Goal: Task Accomplishment & Management: Manage account settings

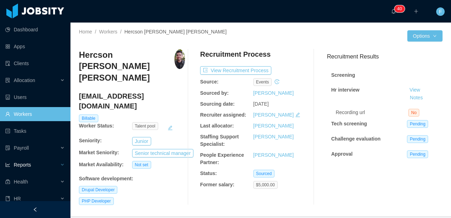
scroll to position [0, 127]
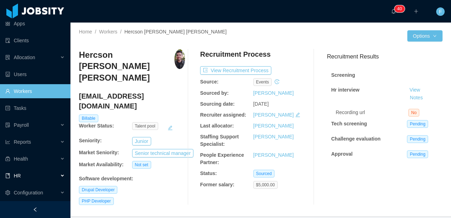
click at [19, 182] on div "HR" at bounding box center [35, 176] width 70 height 14
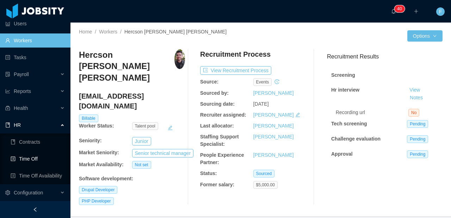
scroll to position [74, 0]
click at [36, 160] on link "Time Off" at bounding box center [38, 159] width 54 height 14
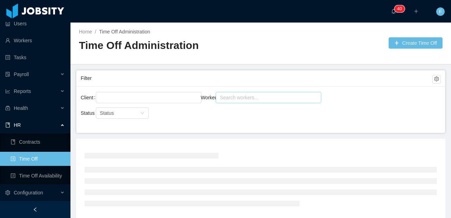
click at [266, 97] on div "Search workers..." at bounding box center [265, 97] width 91 height 7
type input "***"
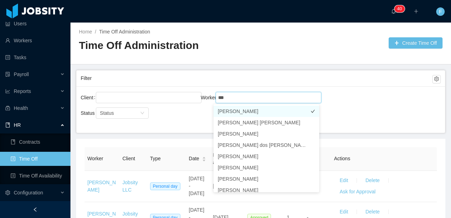
click at [266, 112] on li "[PERSON_NAME]" at bounding box center [267, 111] width 106 height 11
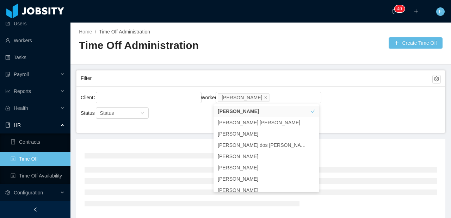
click at [357, 103] on div "Client Worker Search workers... [PERSON_NAME]" at bounding box center [261, 102] width 360 height 23
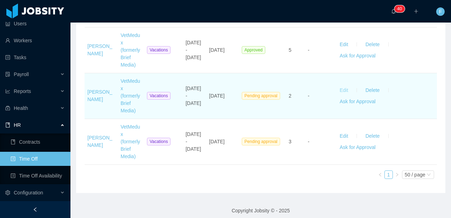
scroll to position [1331, 0]
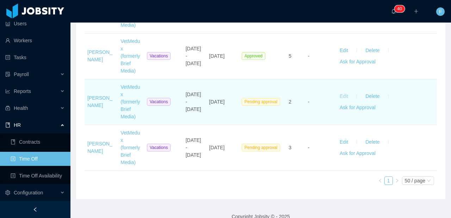
click at [339, 97] on button "Edit" at bounding box center [344, 96] width 20 height 11
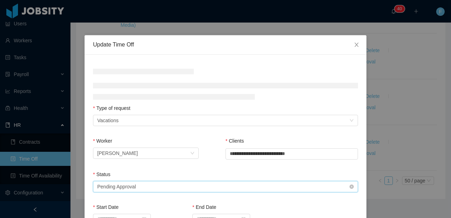
click at [171, 183] on div "Select status Pending Approval" at bounding box center [223, 187] width 252 height 11
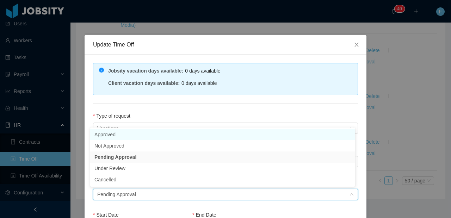
click at [140, 137] on li "Approved" at bounding box center [222, 134] width 265 height 11
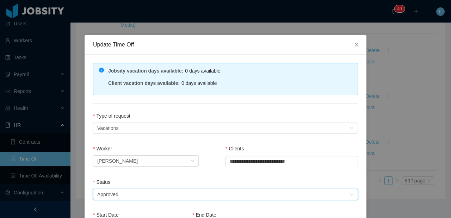
click at [155, 109] on div "**********" at bounding box center [226, 213] width 282 height 317
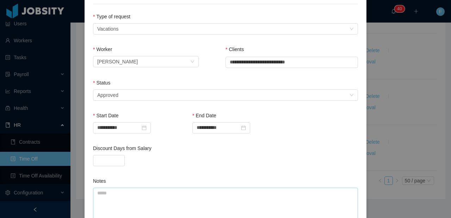
scroll to position [179, 0]
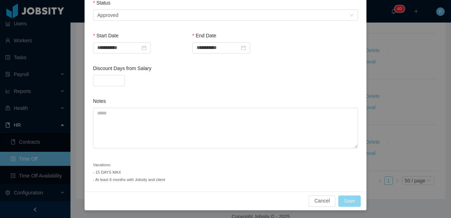
click at [349, 200] on button "Save" at bounding box center [349, 201] width 23 height 11
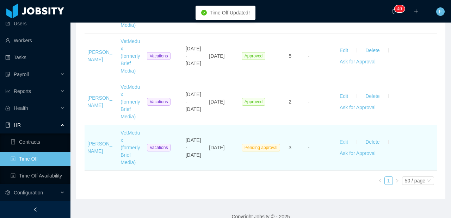
click at [338, 142] on button "Edit" at bounding box center [344, 141] width 20 height 11
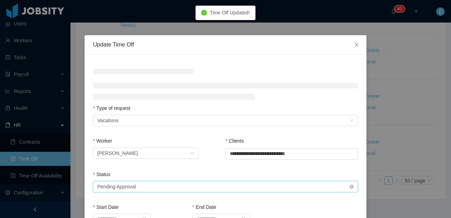
click at [157, 183] on div "Select status Pending Approval" at bounding box center [223, 187] width 252 height 11
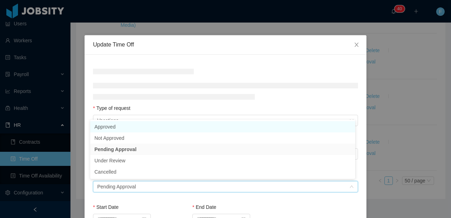
click at [134, 130] on li "Approved" at bounding box center [222, 126] width 265 height 11
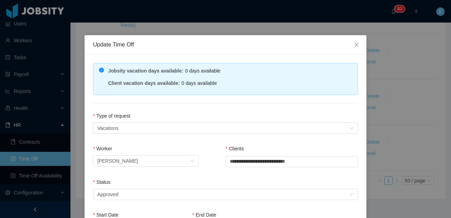
click at [156, 109] on div "**********" at bounding box center [226, 213] width 282 height 317
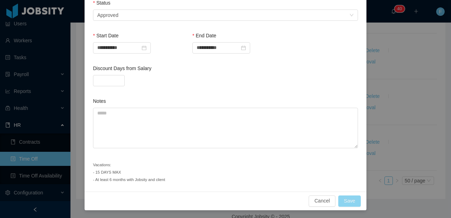
click at [343, 202] on button "Save" at bounding box center [349, 201] width 23 height 11
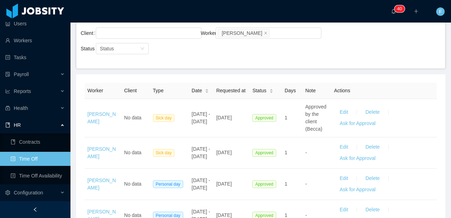
scroll to position [0, 0]
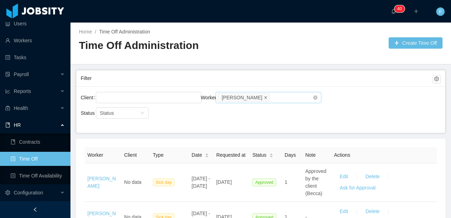
click at [264, 97] on icon "icon: close" at bounding box center [266, 98] width 4 height 4
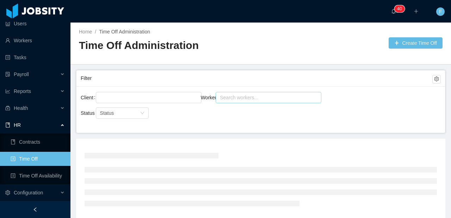
click at [251, 98] on div "Search workers..." at bounding box center [265, 97] width 91 height 7
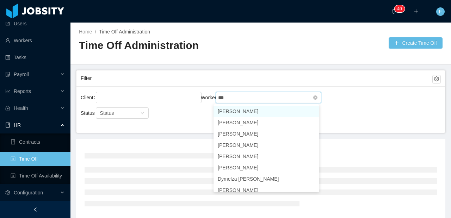
type input "****"
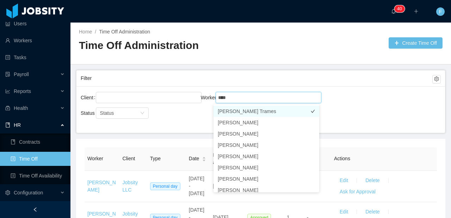
drag, startPoint x: 246, startPoint y: 112, endPoint x: 253, endPoint y: 111, distance: 6.7
click at [246, 112] on li "[PERSON_NAME] Trames" at bounding box center [267, 111] width 106 height 11
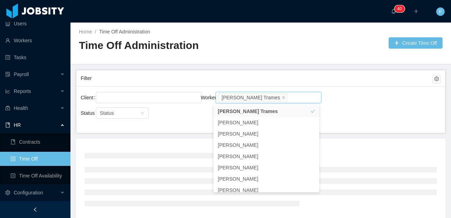
click at [331, 106] on div "Client Worker Search workers... [PERSON_NAME] Trames" at bounding box center [261, 102] width 360 height 23
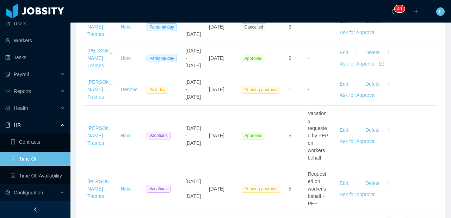
scroll to position [585, 0]
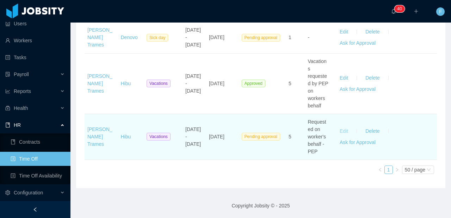
click at [336, 130] on button "Edit" at bounding box center [344, 130] width 20 height 11
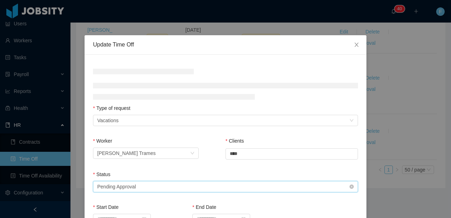
click at [170, 189] on div "Select status Pending Approval" at bounding box center [223, 187] width 252 height 11
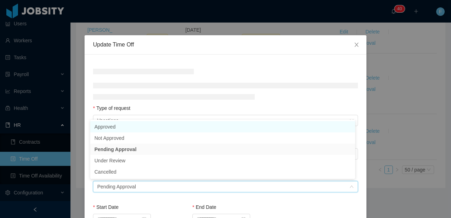
click at [124, 127] on li "Approved" at bounding box center [222, 126] width 265 height 11
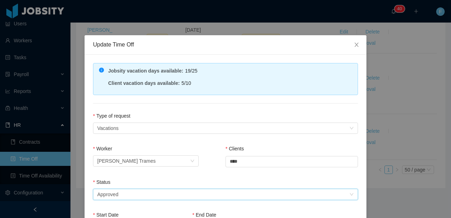
click at [140, 111] on div "**********" at bounding box center [226, 213] width 282 height 317
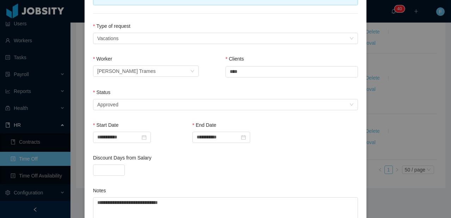
scroll to position [179, 0]
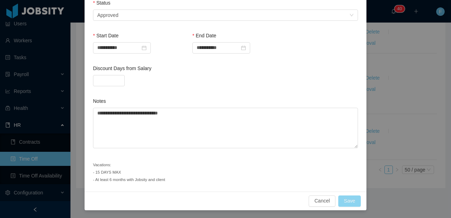
click at [349, 199] on button "Save" at bounding box center [349, 201] width 23 height 11
